Goal: Obtain resource: Obtain resource

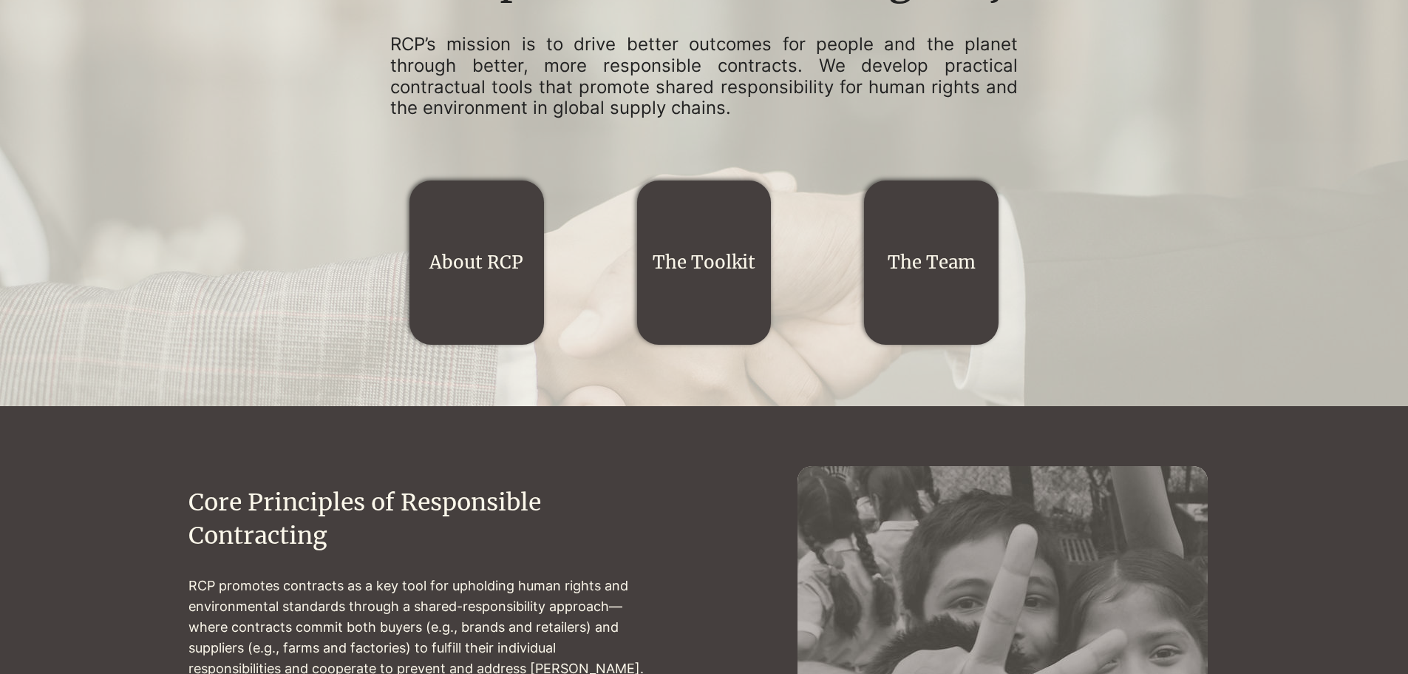
scroll to position [271, 0]
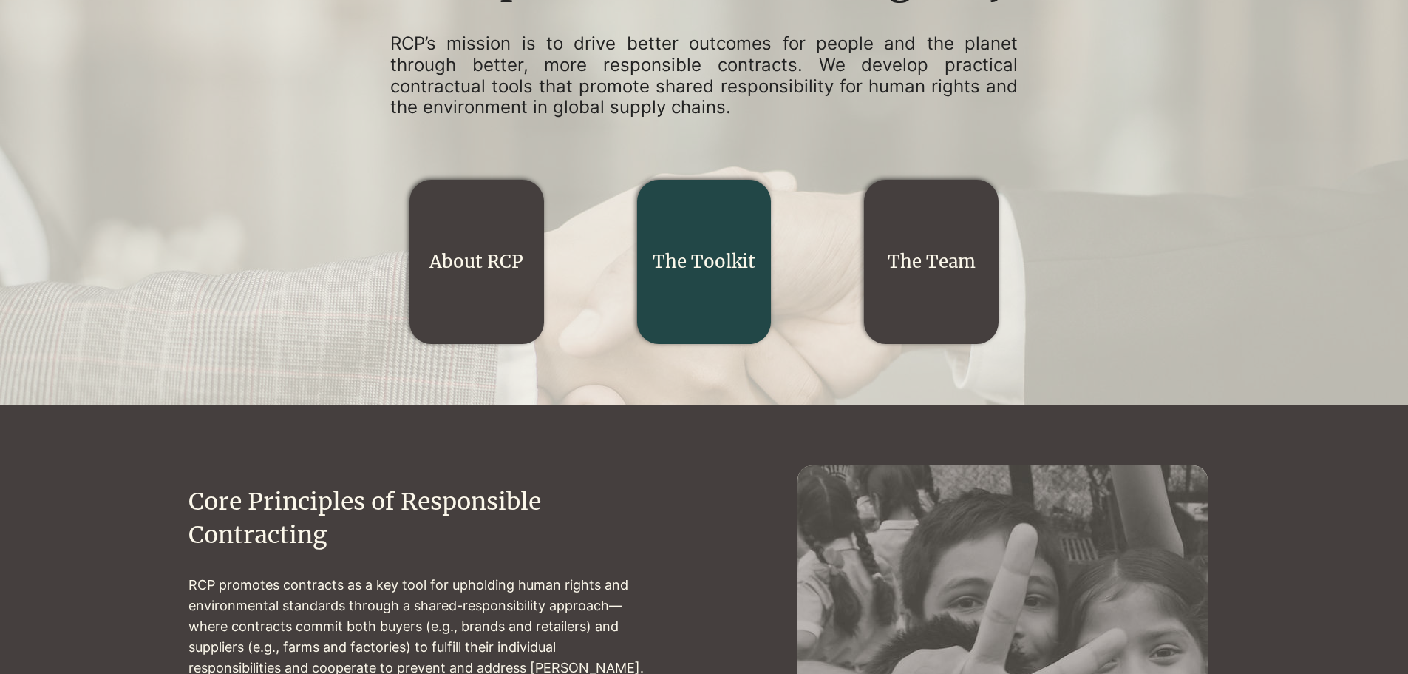
click at [745, 262] on link "The Toolkit" at bounding box center [704, 261] width 103 height 23
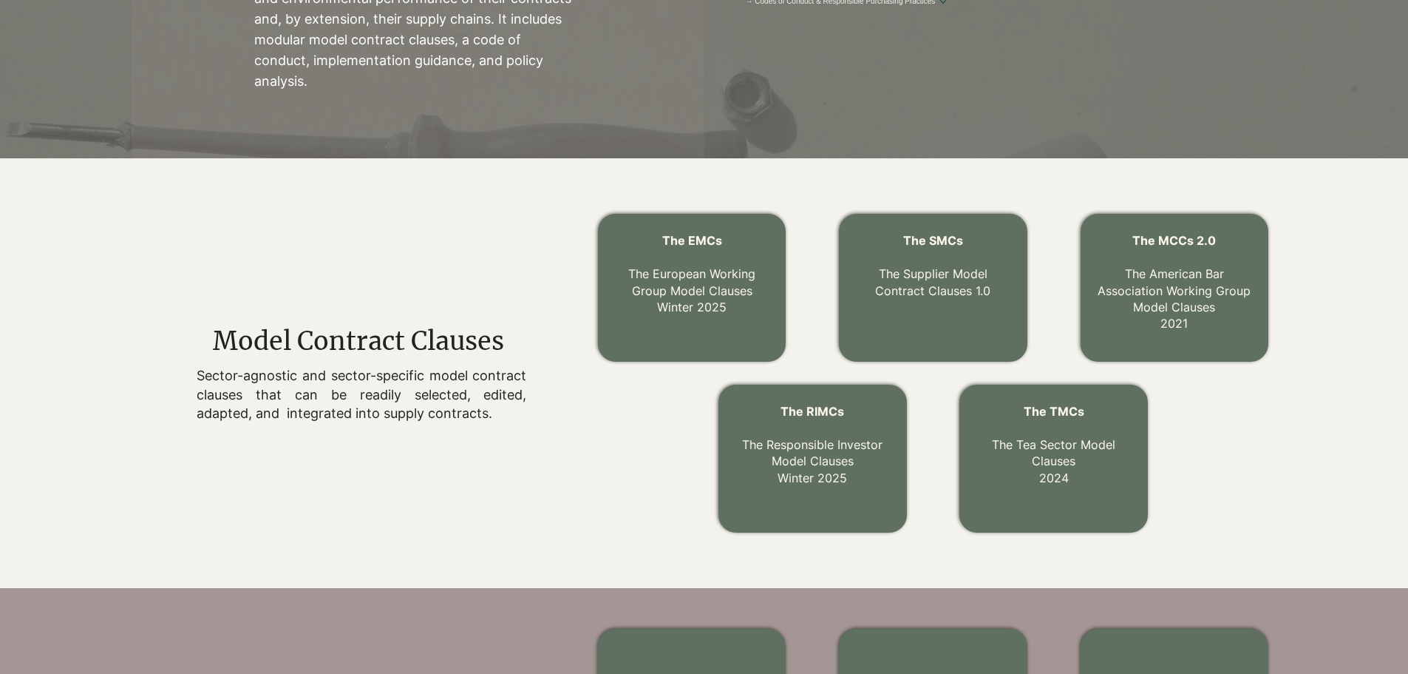
scroll to position [336, 0]
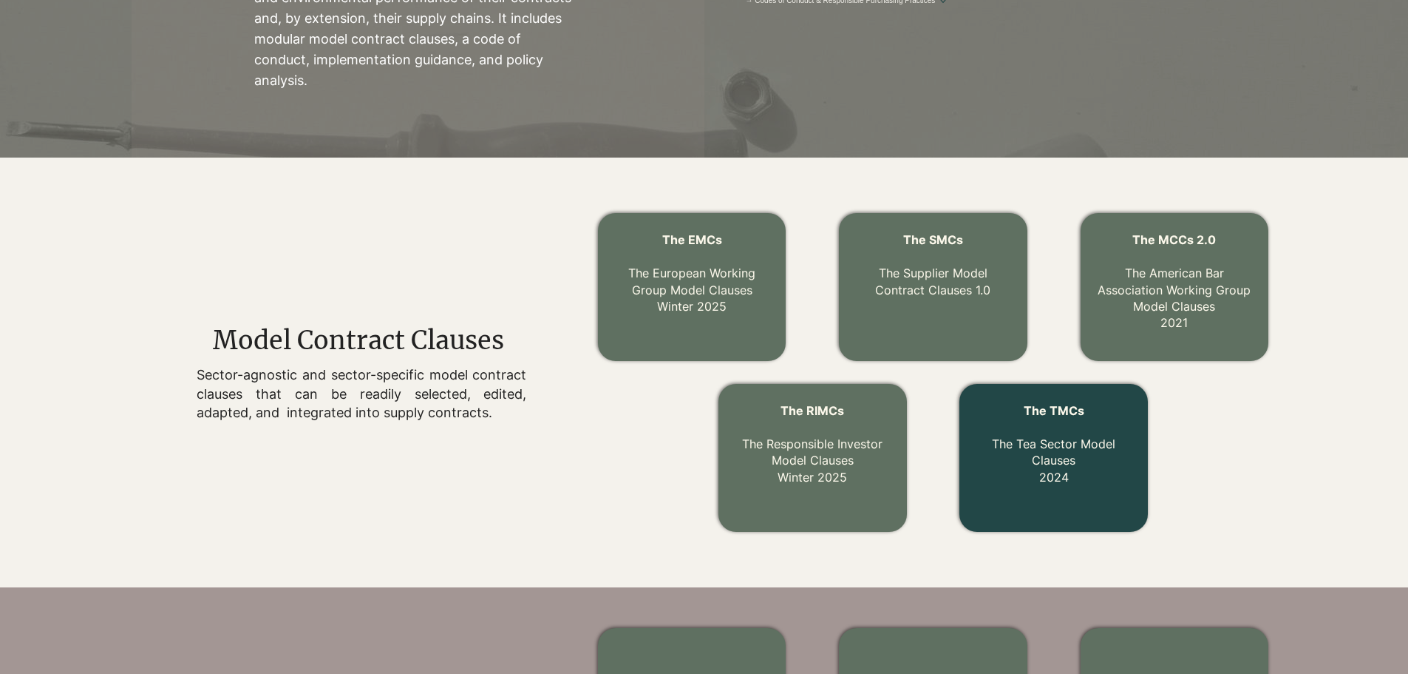
click at [1005, 439] on link "The TMCs The Tea Sector Model Clauses 2024" at bounding box center [1053, 443] width 123 height 81
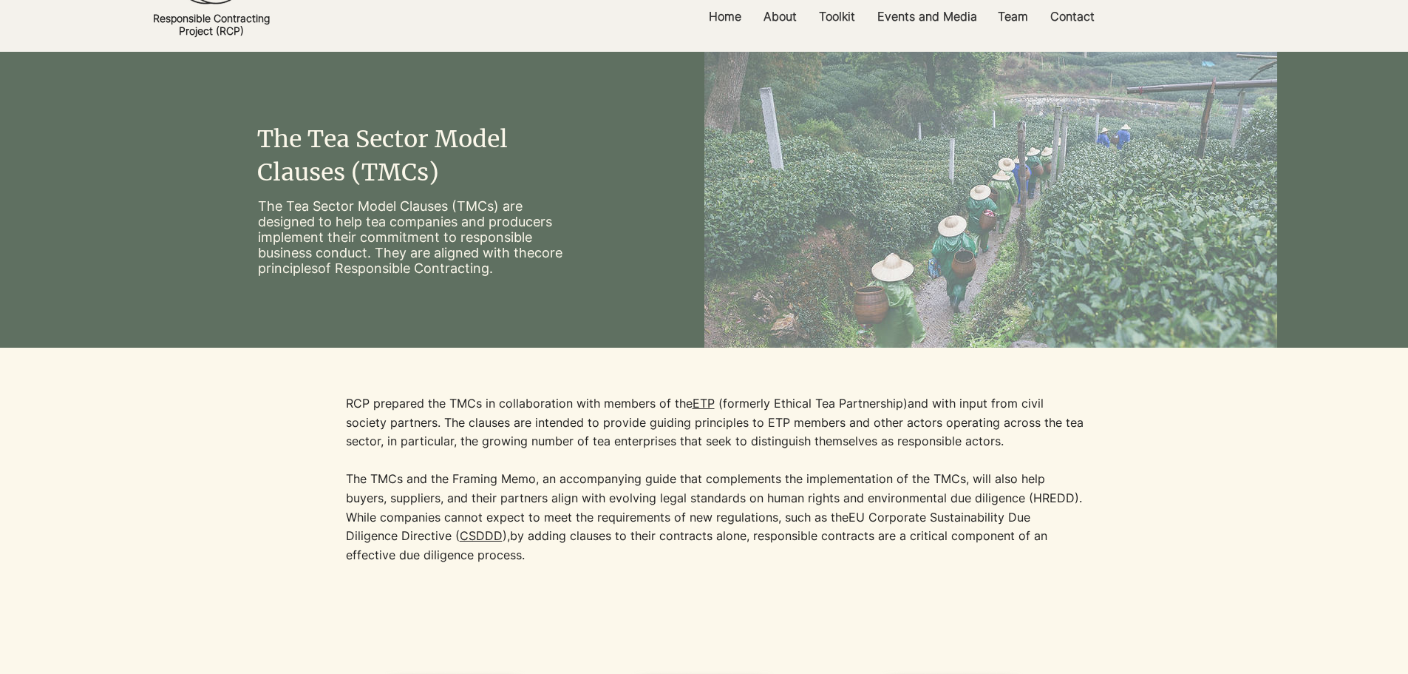
scroll to position [74, 0]
drag, startPoint x: 514, startPoint y: 274, endPoint x: 260, endPoint y: 201, distance: 263.9
click at [260, 201] on p "The Tea Sector Model Clauses (TMCs) are designed to help tea companies and prod…" at bounding box center [418, 236] width 321 height 78
copy p "The Tea Sector Model Clauses (TMCs) are designed to help tea companies and prod…"
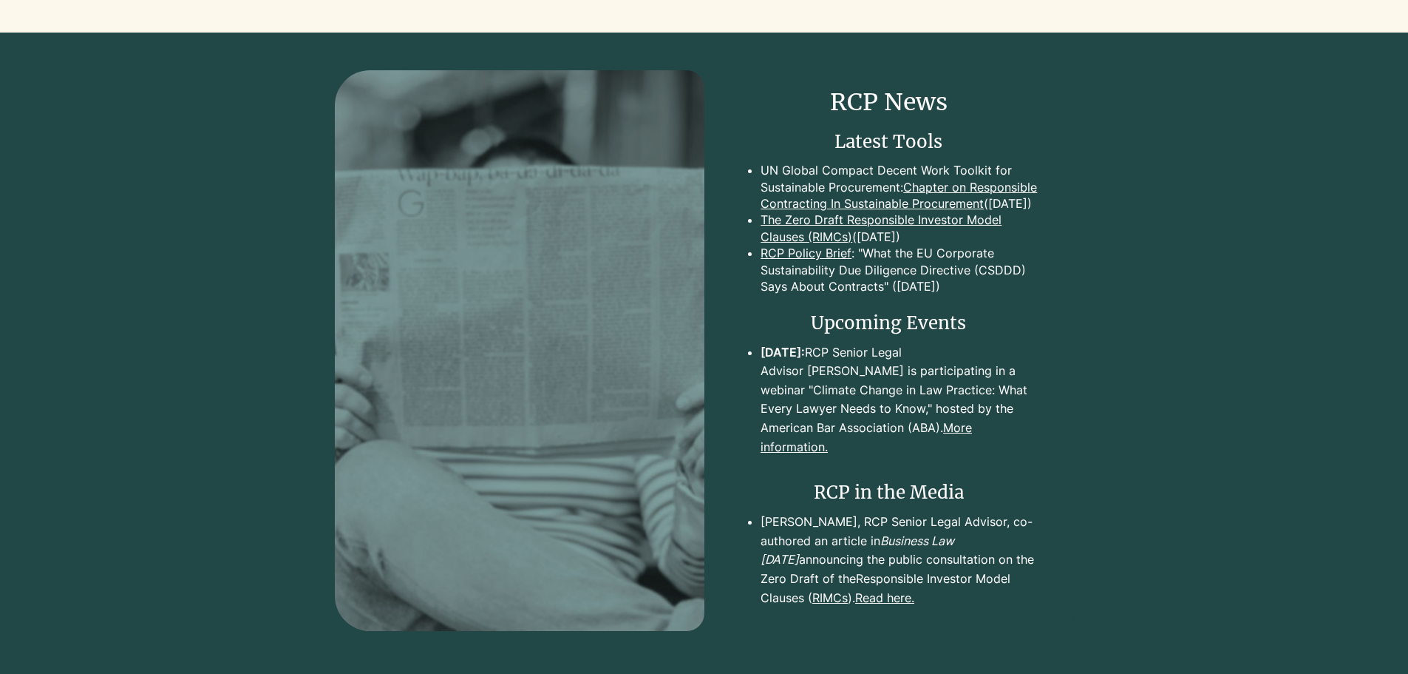
scroll to position [1139, 0]
